Goal: Information Seeking & Learning: Learn about a topic

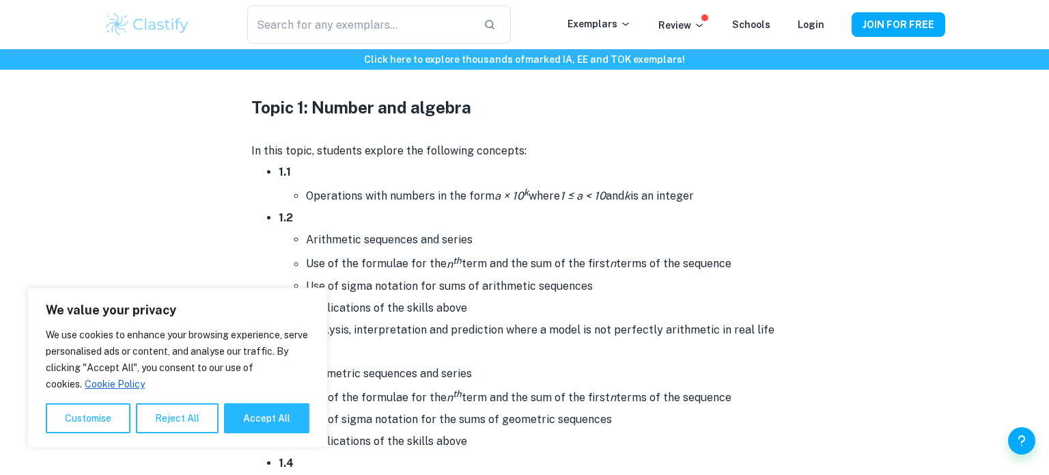
scroll to position [682, 0]
click at [277, 421] on button "Accept All" at bounding box center [266, 418] width 85 height 30
checkbox input "true"
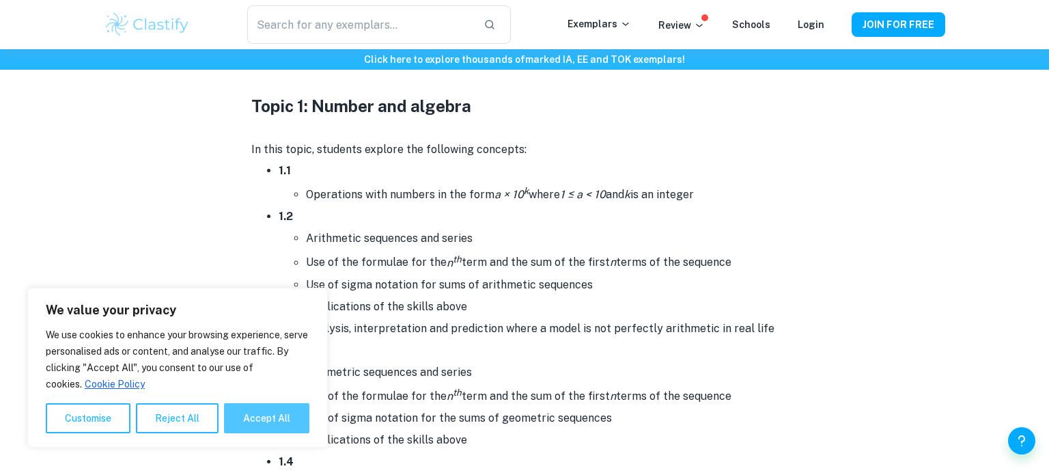
checkbox input "true"
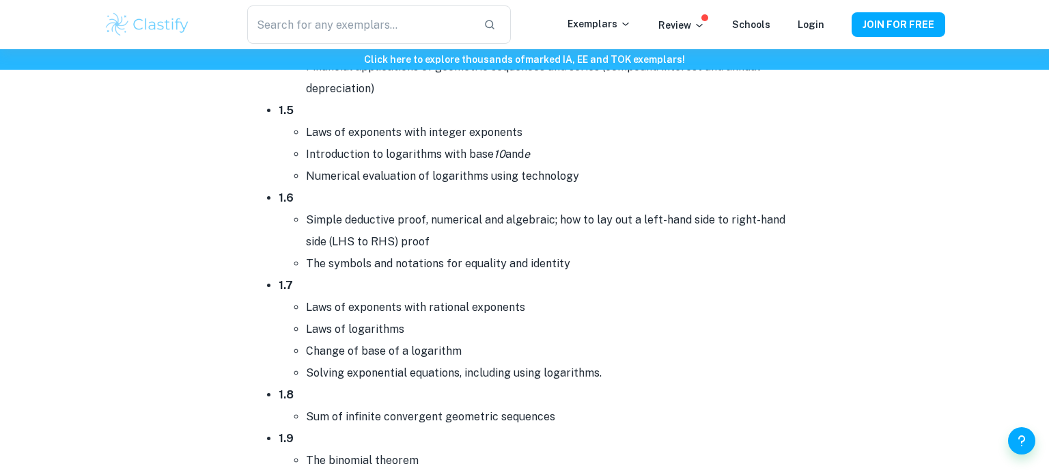
scroll to position [1101, 0]
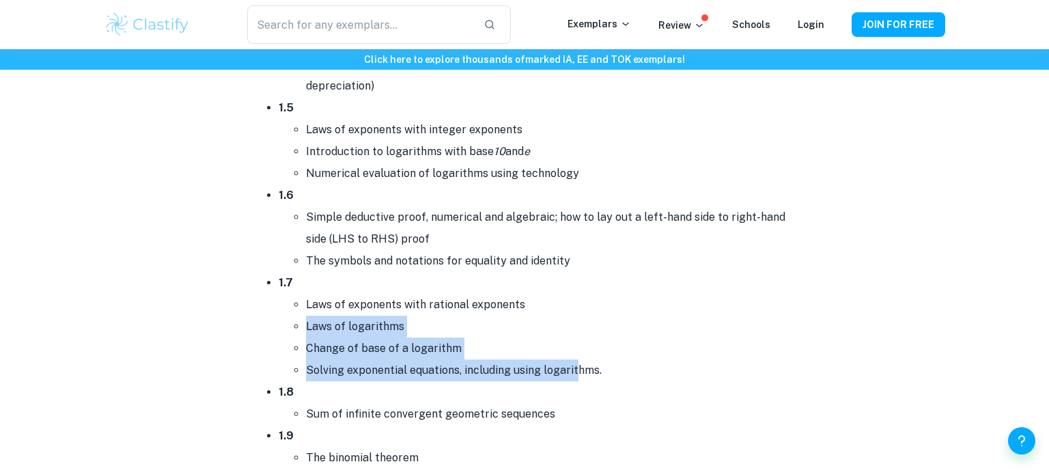
drag, startPoint x: 307, startPoint y: 321, endPoint x: 578, endPoint y: 360, distance: 273.9
click at [578, 360] on ul "Laws of exponents with rational exponents Laws of logarithms Change of base of …" at bounding box center [538, 337] width 519 height 87
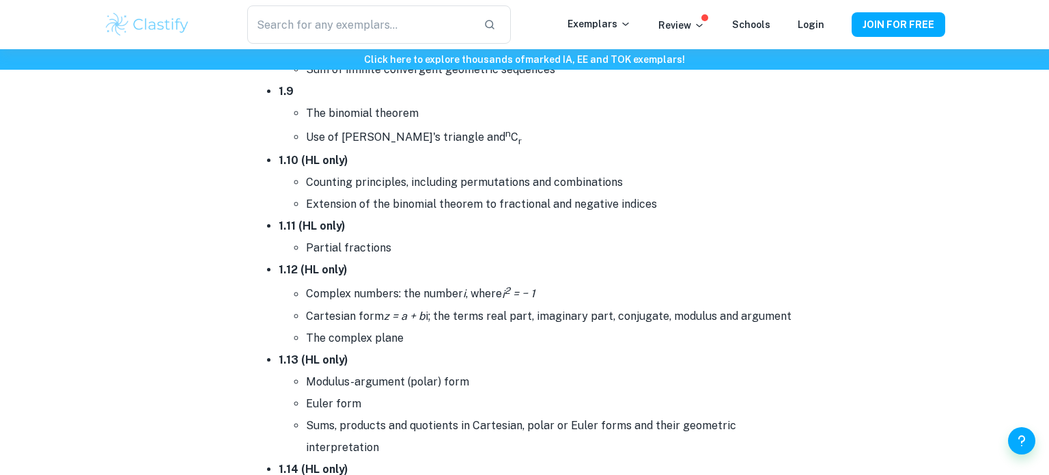
scroll to position [1444, 0]
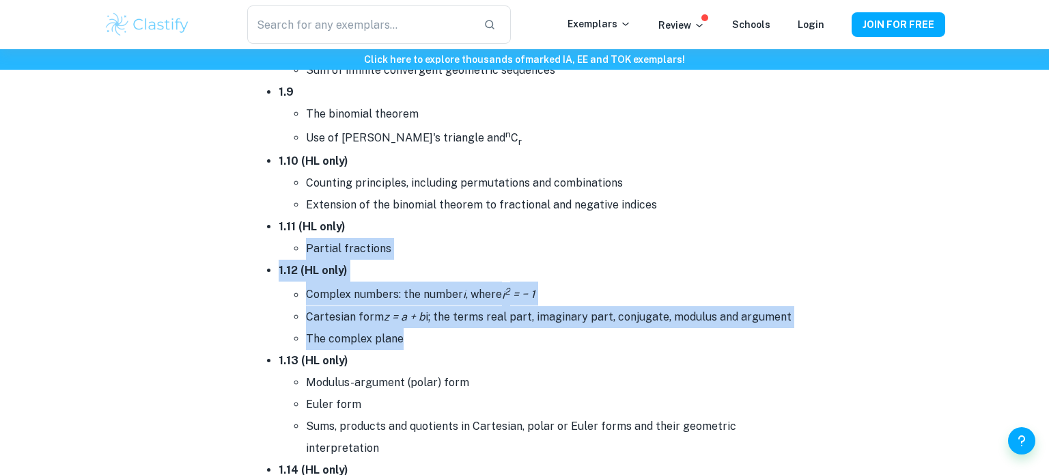
drag, startPoint x: 305, startPoint y: 254, endPoint x: 419, endPoint y: 344, distance: 145.4
click at [419, 344] on ul "1.1 Operations with numbers in the form a × 10 k where 1 ≤ a < 10 and k is an i…" at bounding box center [524, 59] width 546 height 1324
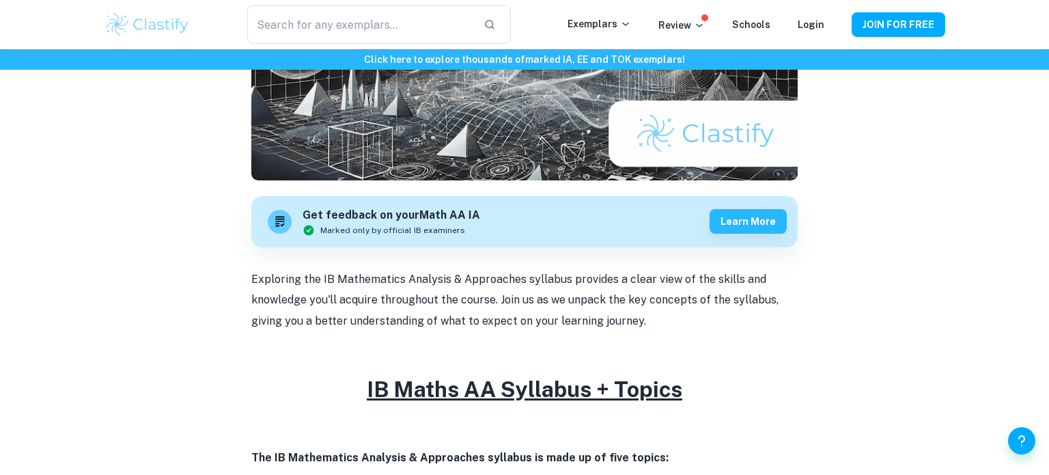
scroll to position [300, 0]
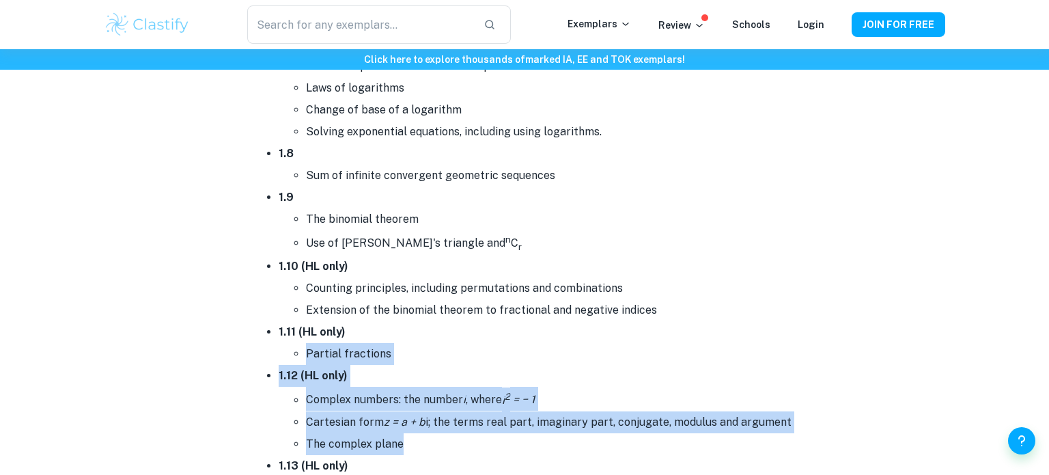
click at [664, 270] on li "1.10 (HL only) Counting principles, including permutations and combinations Ext…" at bounding box center [538, 288] width 519 height 66
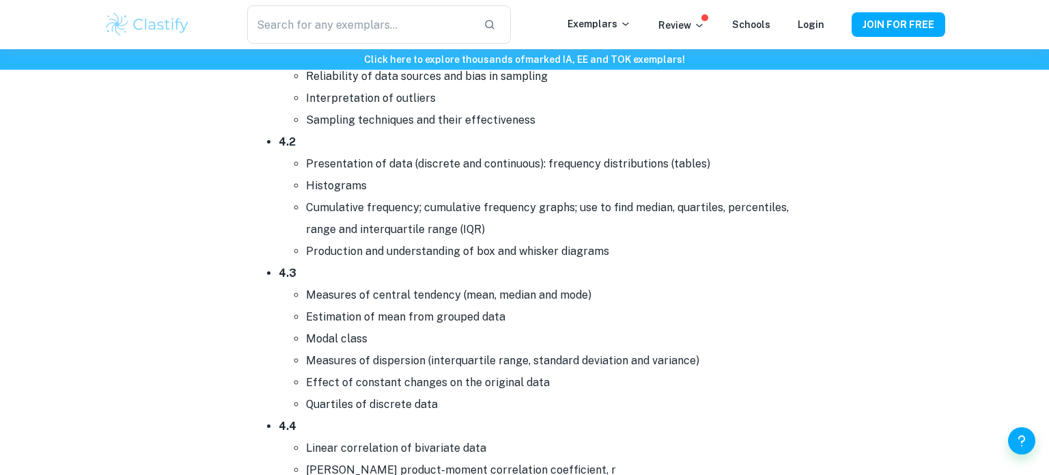
scroll to position [5601, 0]
